Goal: Task Accomplishment & Management: Complete application form

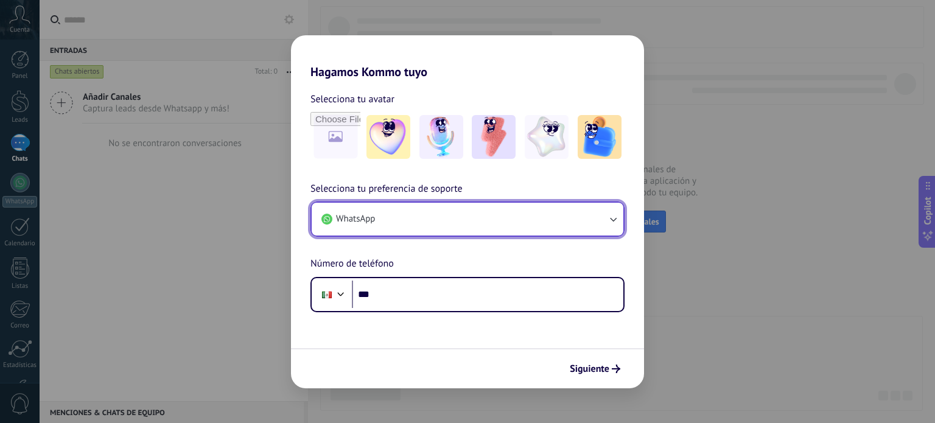
click at [445, 210] on button "WhatsApp" at bounding box center [468, 219] width 312 height 33
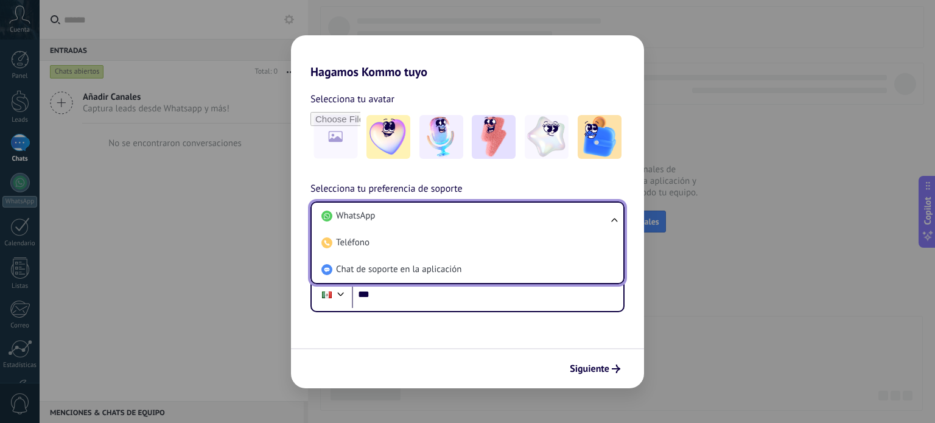
click at [445, 210] on li "WhatsApp" at bounding box center [465, 216] width 297 height 27
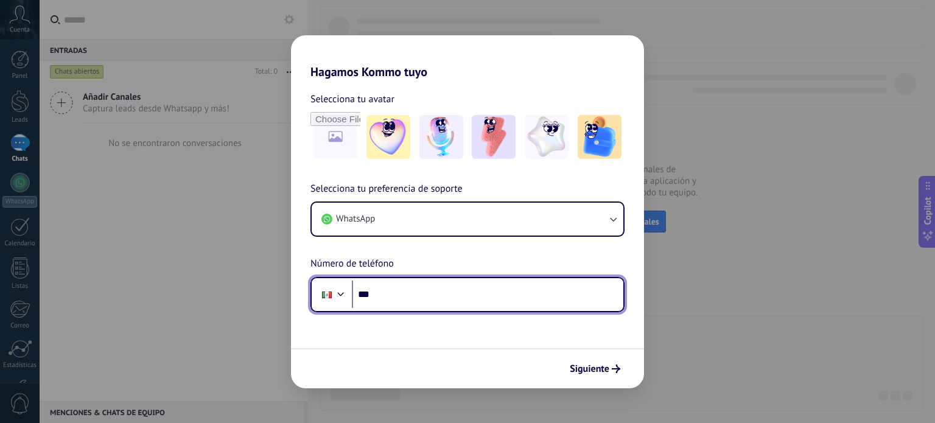
click at [396, 284] on input "***" at bounding box center [487, 295] width 271 height 28
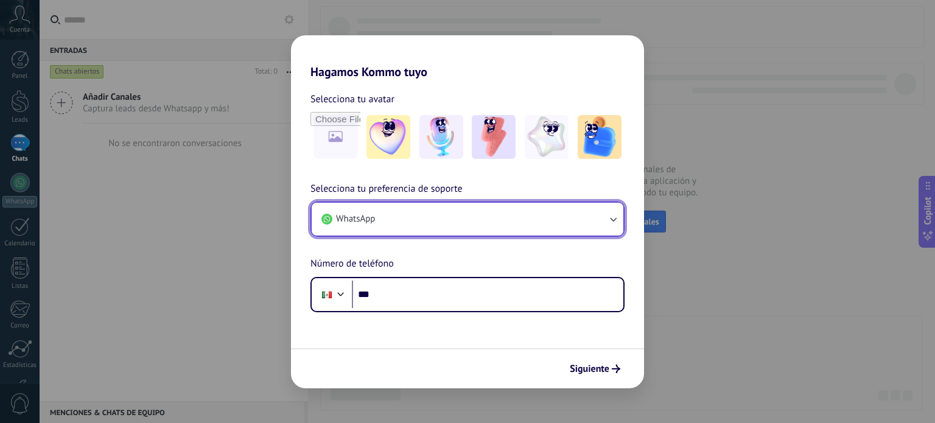
click at [463, 205] on button "WhatsApp" at bounding box center [468, 219] width 312 height 33
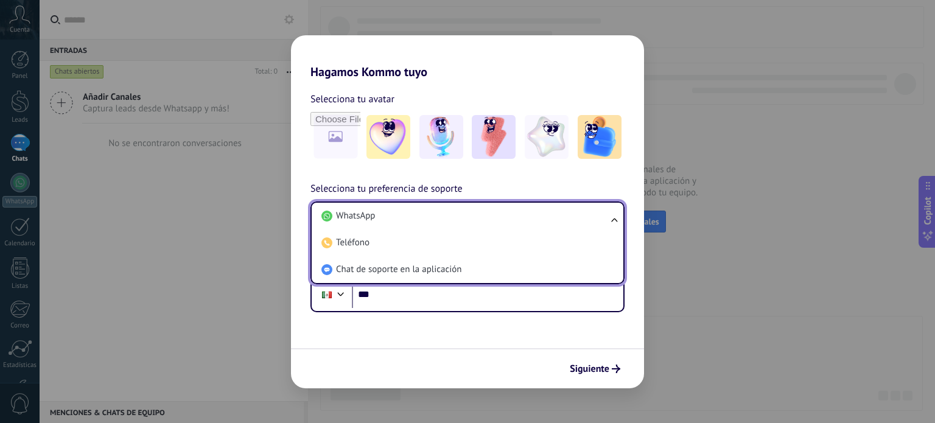
click at [463, 205] on li "WhatsApp" at bounding box center [465, 216] width 297 height 27
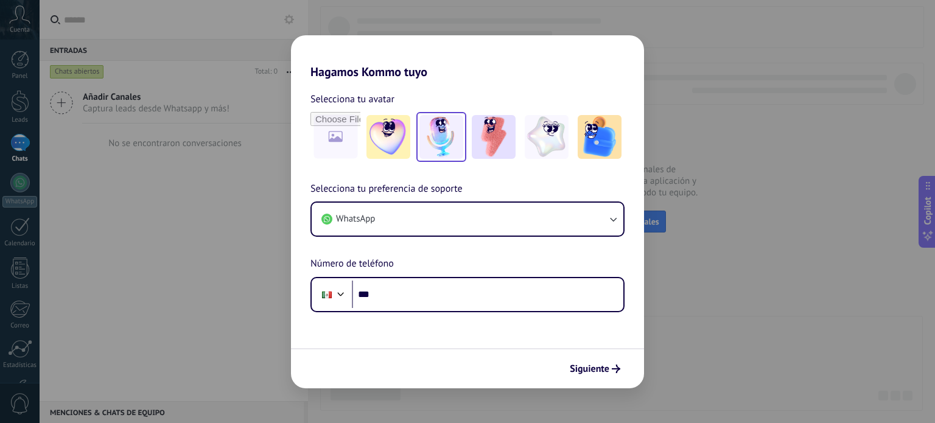
click at [439, 147] on img at bounding box center [441, 137] width 44 height 44
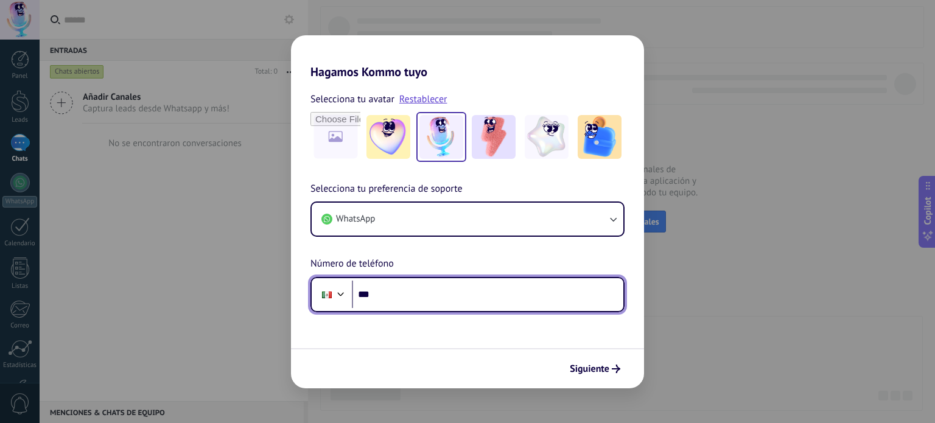
click at [411, 291] on input "***" at bounding box center [487, 295] width 271 height 28
type input "**********"
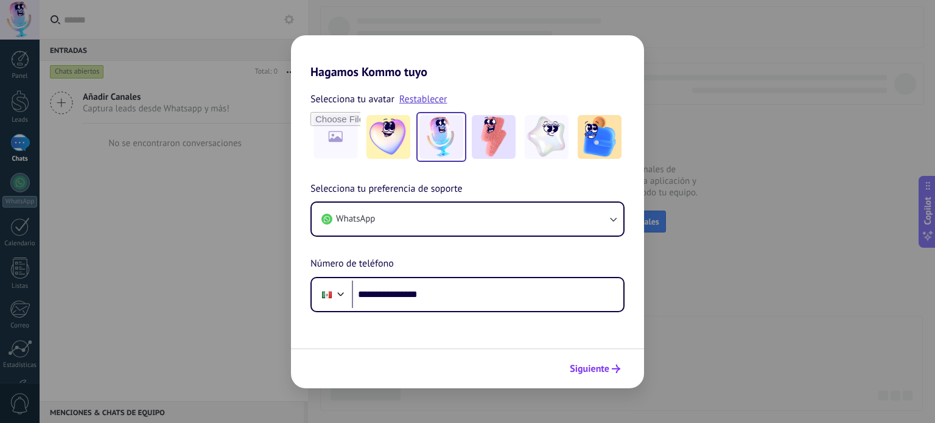
click at [591, 373] on span "Siguiente" at bounding box center [590, 369] width 40 height 9
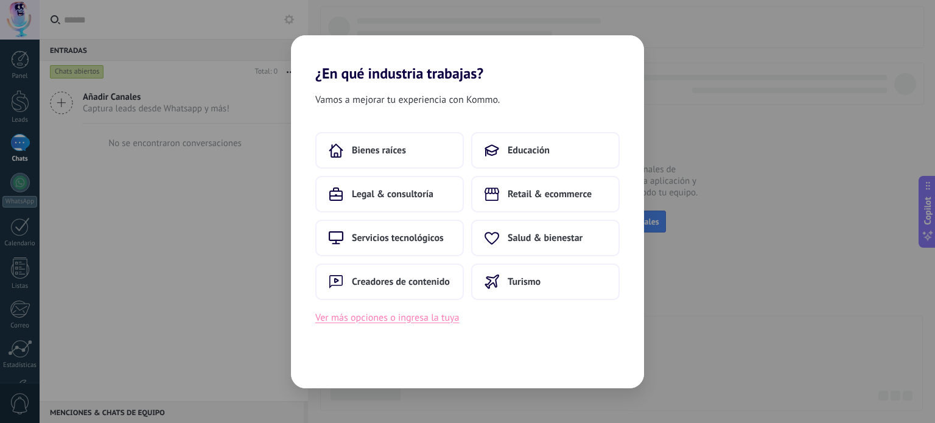
click at [397, 321] on button "Ver más opciones o ingresa la tuya" at bounding box center [387, 318] width 144 height 16
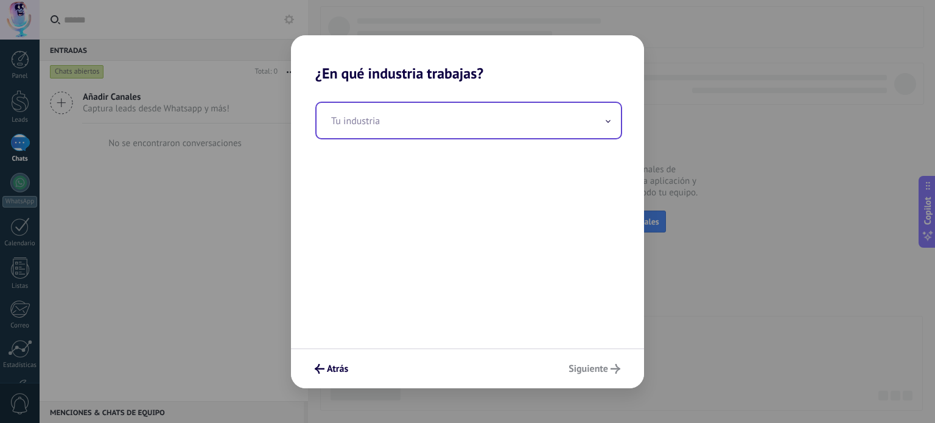
click at [366, 127] on input "text" at bounding box center [469, 120] width 304 height 35
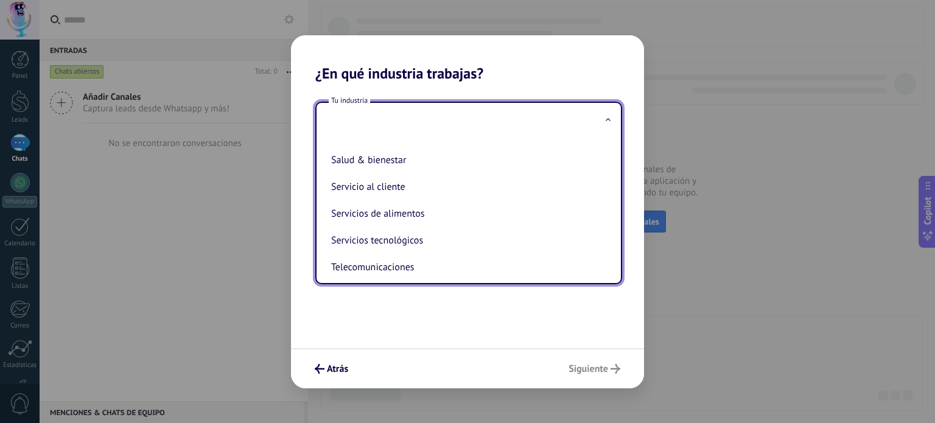
scroll to position [261, 0]
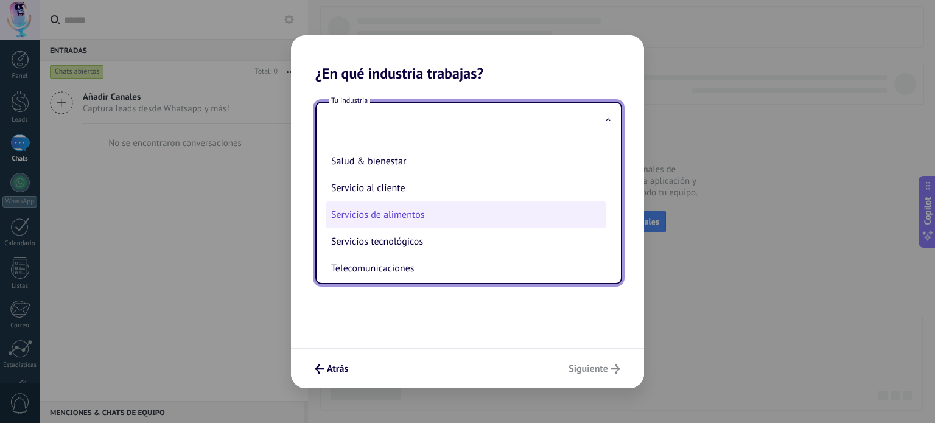
click at [375, 223] on li "Servicios de alimentos" at bounding box center [466, 214] width 280 height 27
type input "**********"
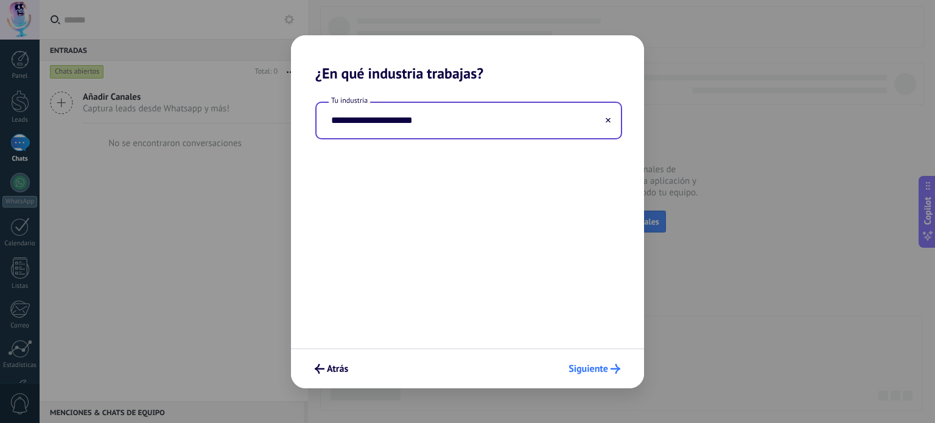
click at [594, 370] on span "Siguiente" at bounding box center [589, 369] width 40 height 9
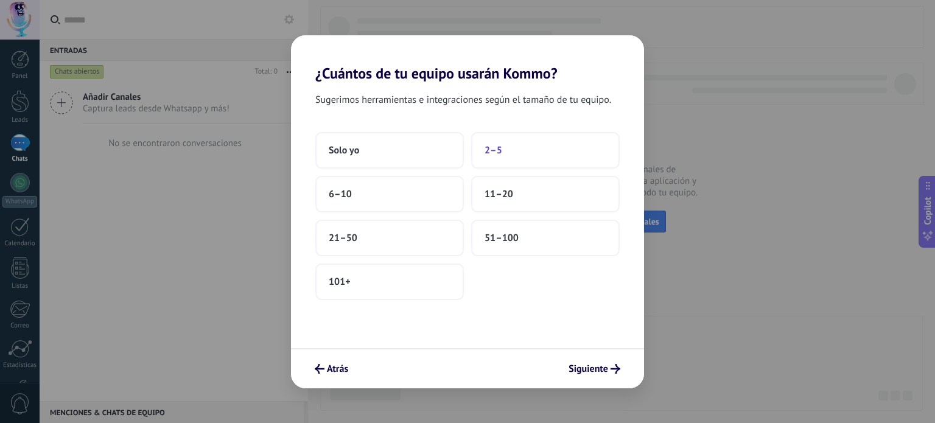
click at [516, 153] on button "2–5" at bounding box center [545, 150] width 149 height 37
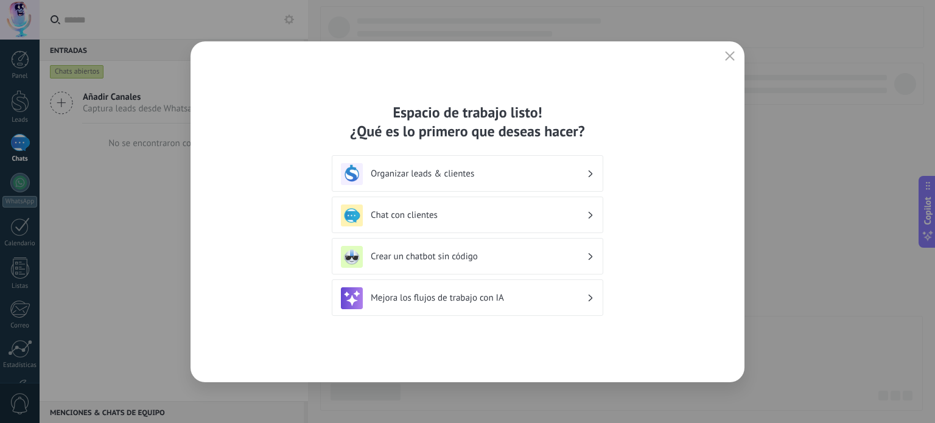
click at [492, 221] on div "Chat con clientes" at bounding box center [467, 216] width 253 height 22
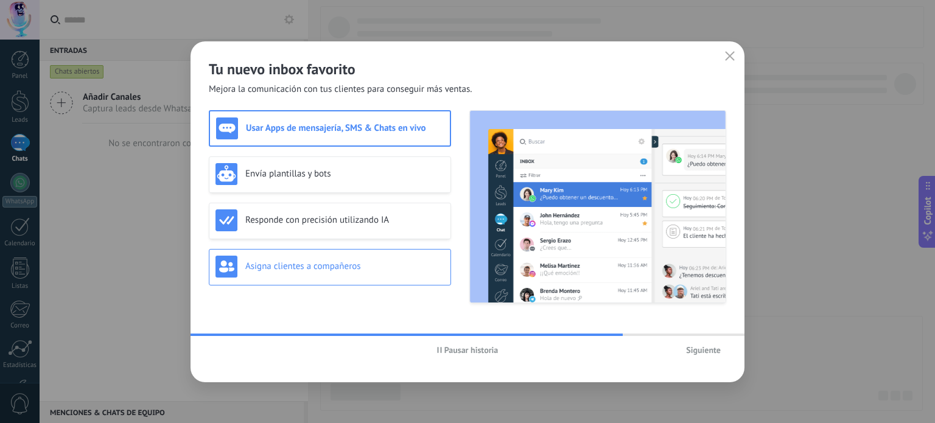
click at [343, 277] on div "Asigna clientes a compañeros" at bounding box center [330, 267] width 242 height 37
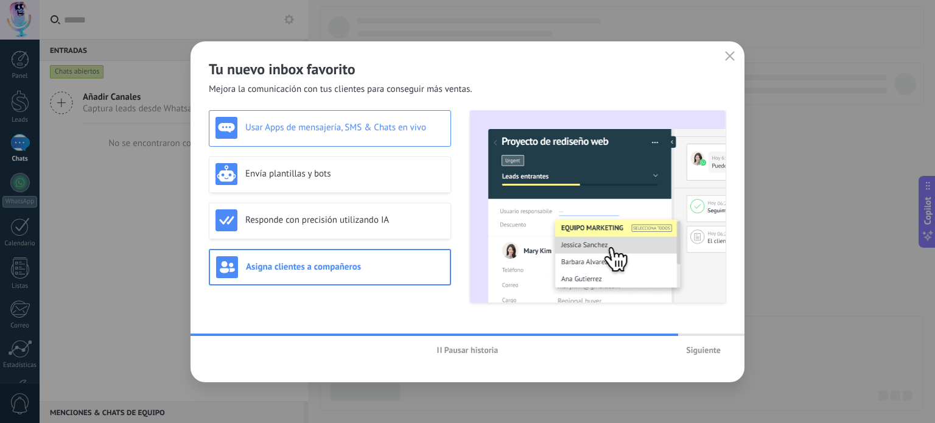
click at [321, 128] on h3 "Usar Apps de mensajería, SMS & Chats en vivo" at bounding box center [344, 128] width 199 height 12
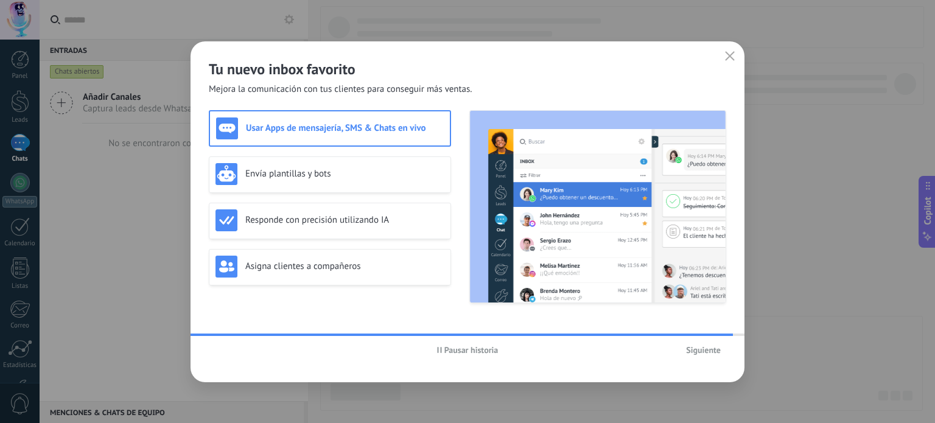
click at [699, 351] on span "Siguiente" at bounding box center [703, 350] width 35 height 9
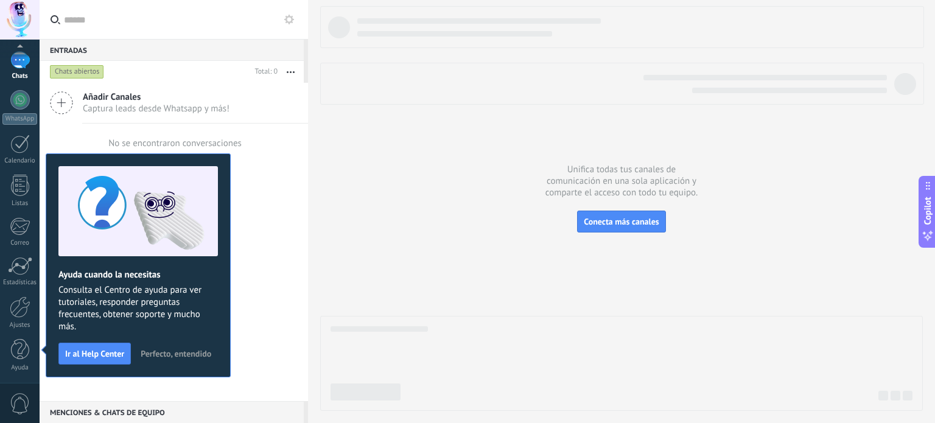
scroll to position [0, 0]
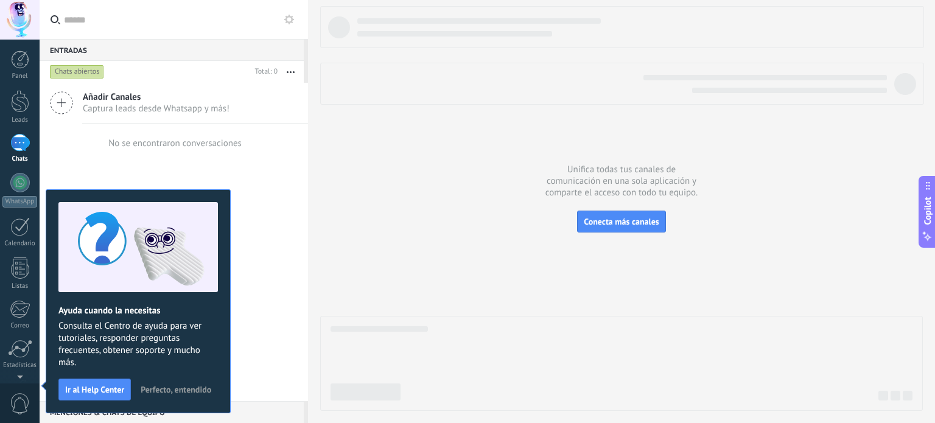
click at [66, 99] on icon at bounding box center [61, 102] width 23 height 23
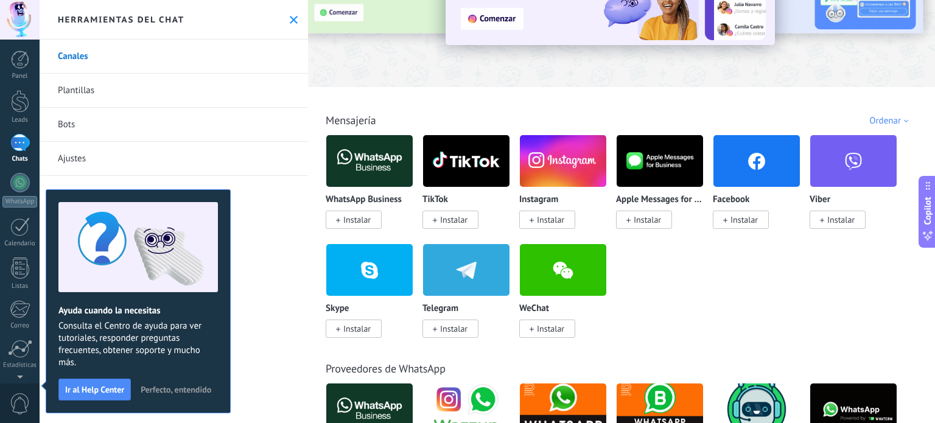
scroll to position [113, 0]
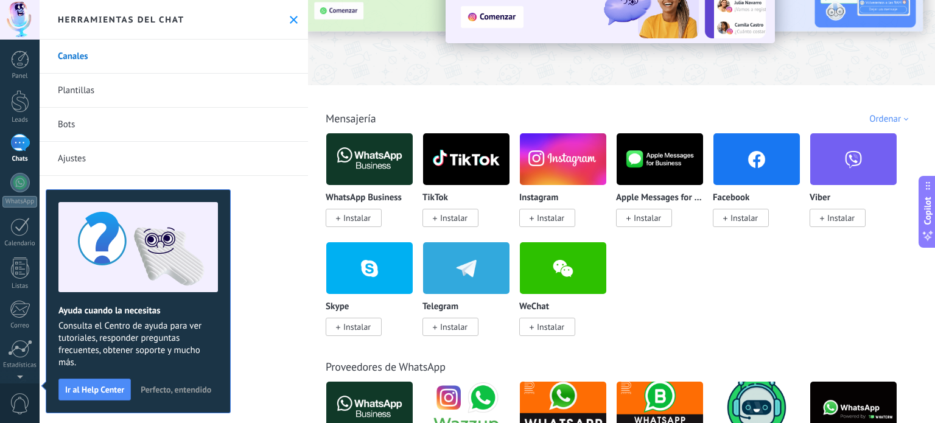
click at [447, 217] on span "Instalar" at bounding box center [453, 217] width 27 height 11
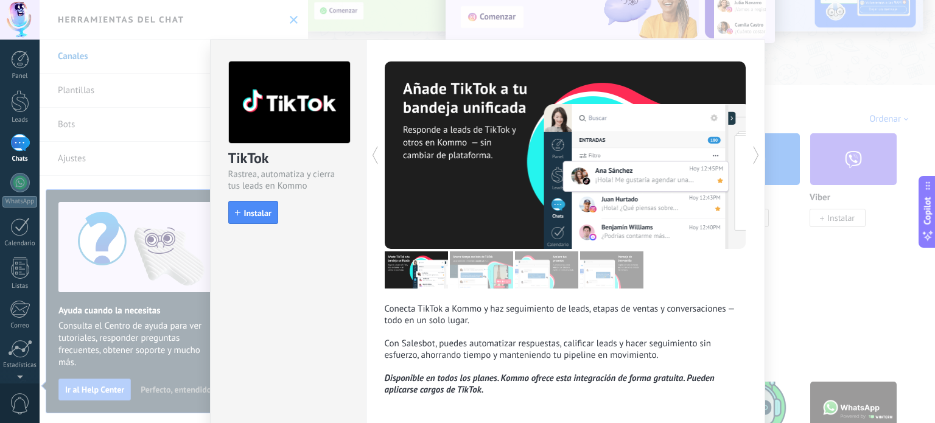
scroll to position [0, 0]
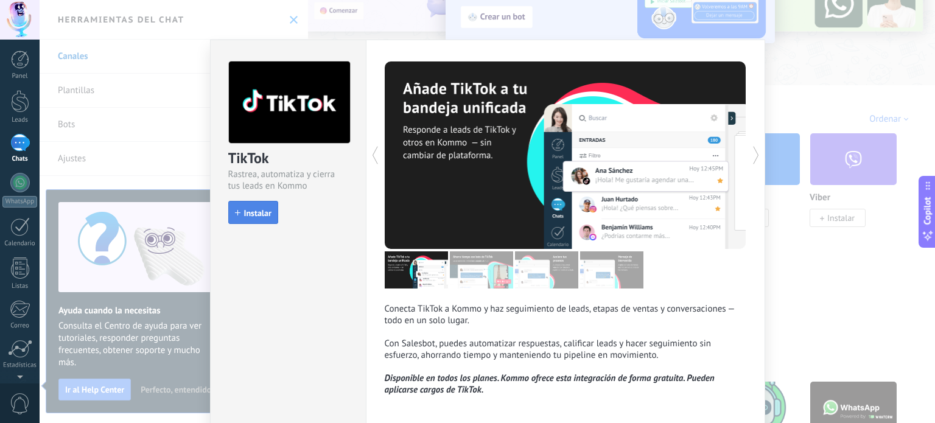
click at [256, 215] on span "Instalar" at bounding box center [257, 213] width 27 height 9
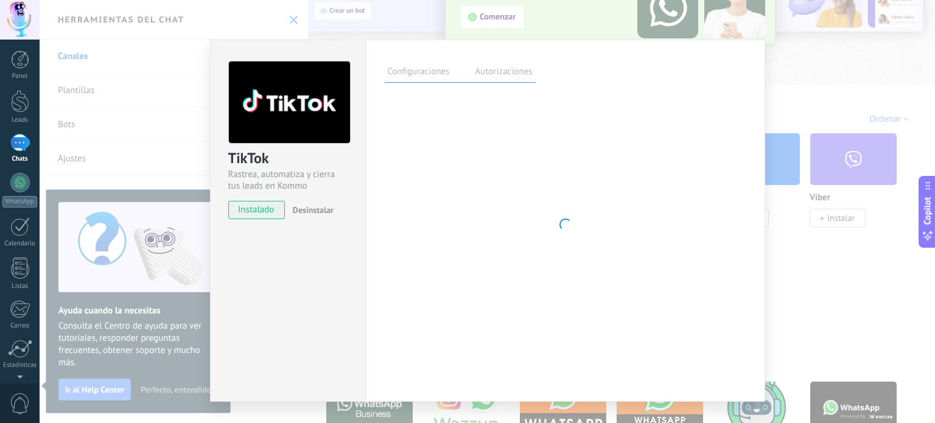
click at [576, 220] on div at bounding box center [566, 225] width 362 height 12
